Goal: Task Accomplishment & Management: Manage account settings

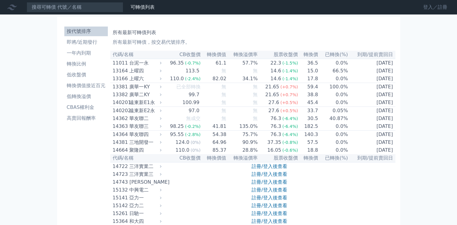
click at [340, 8] on link "登入／註冊" at bounding box center [435, 7] width 34 height 10
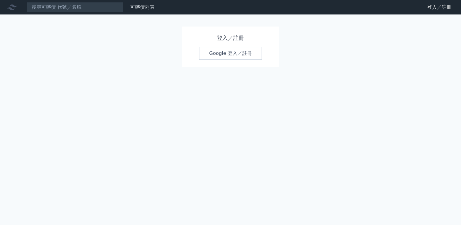
click at [244, 55] on link "Google 登入／註冊" at bounding box center [230, 53] width 63 height 13
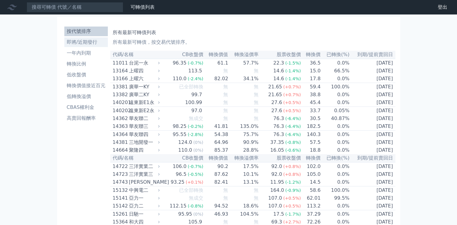
click at [79, 43] on li "即將/近期發行" at bounding box center [85, 42] width 43 height 7
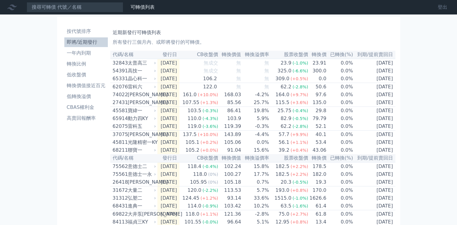
click at [442, 9] on link "登出" at bounding box center [442, 7] width 19 height 10
